Goal: Task Accomplishment & Management: Complete application form

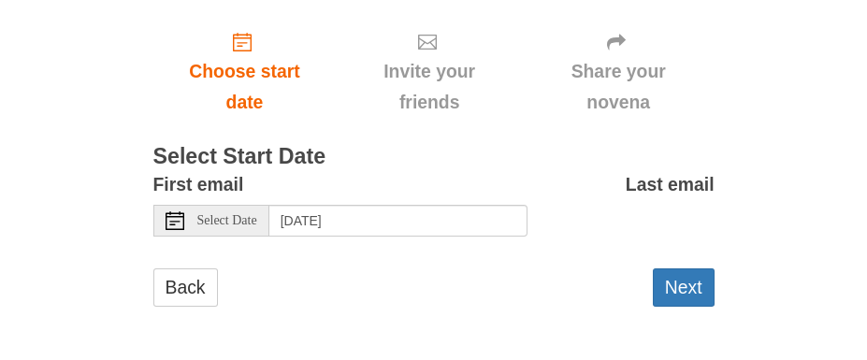
scroll to position [238, 0]
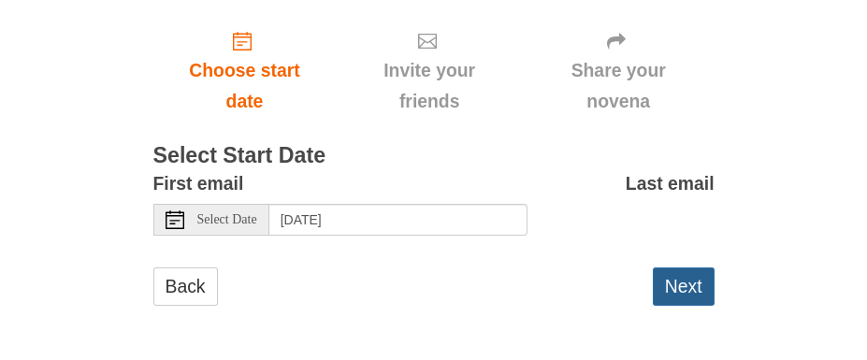
click at [693, 283] on button "Next" at bounding box center [684, 286] width 62 height 38
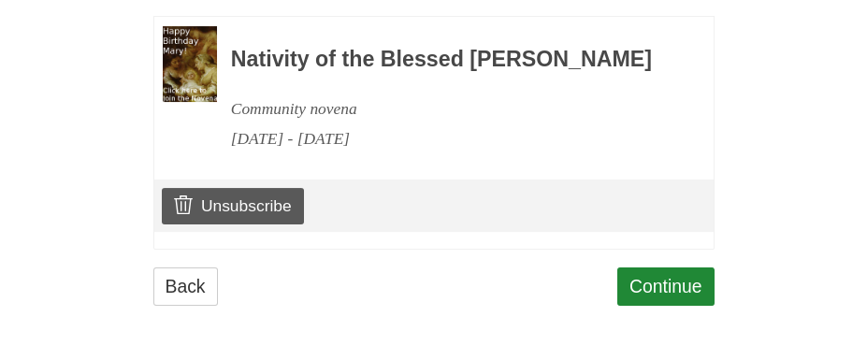
scroll to position [1547, 0]
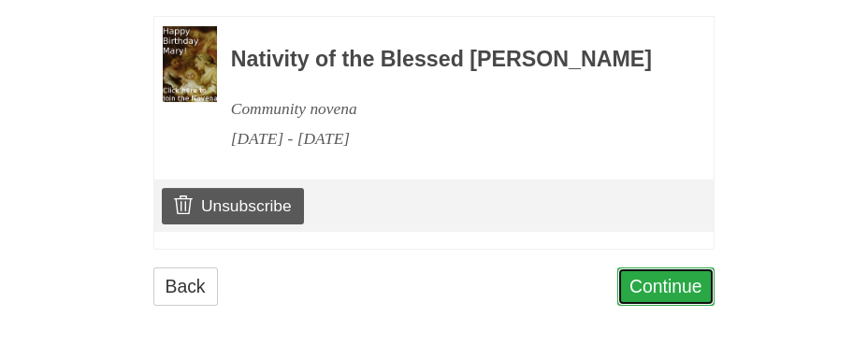
click at [676, 287] on link "Continue" at bounding box center [665, 286] width 97 height 38
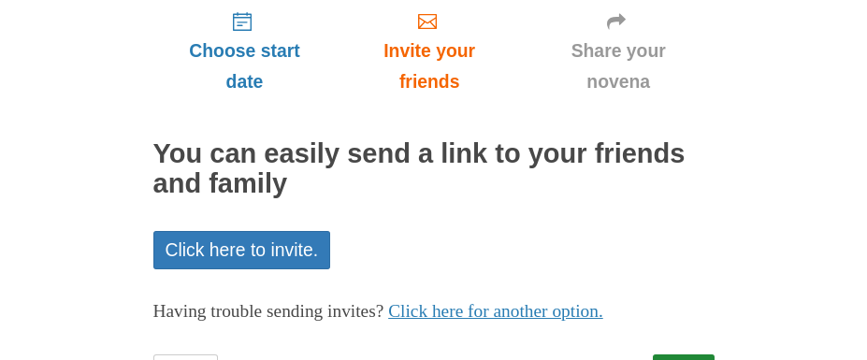
scroll to position [281, 0]
